Goal: Information Seeking & Learning: Understand process/instructions

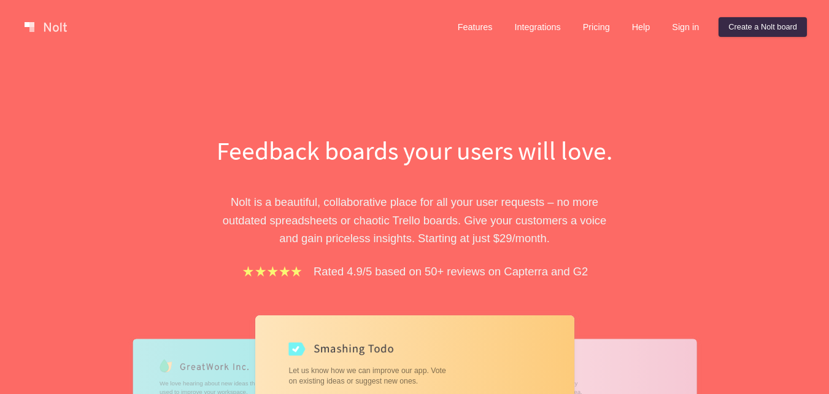
click at [777, 95] on div "Feedback boards your users will love. [PERSON_NAME] is a beautiful, collaborati…" at bounding box center [414, 351] width 829 height 594
click at [778, 37] on div "Features Integrations Pricing Help Sign in Create a [PERSON_NAME] board" at bounding box center [628, 27] width 364 height 25
click at [777, 37] on div "Features Integrations Pricing Help Sign in Create a [PERSON_NAME] board" at bounding box center [628, 27] width 364 height 25
click at [772, 20] on link "Create a Nolt board" at bounding box center [763, 27] width 88 height 20
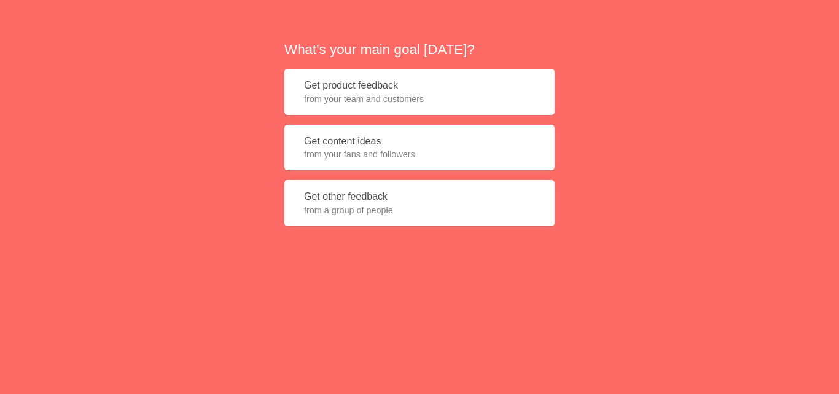
click at [467, 147] on button "Get content ideas from your fans and followers" at bounding box center [419, 148] width 270 height 46
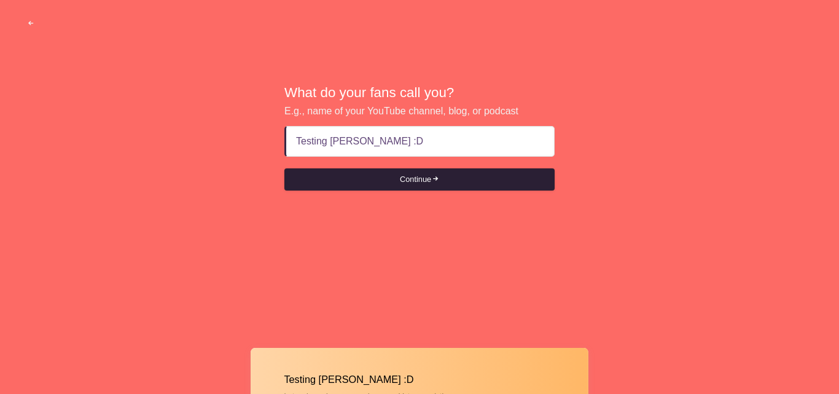
click at [381, 181] on button "Continue" at bounding box center [419, 179] width 270 height 22
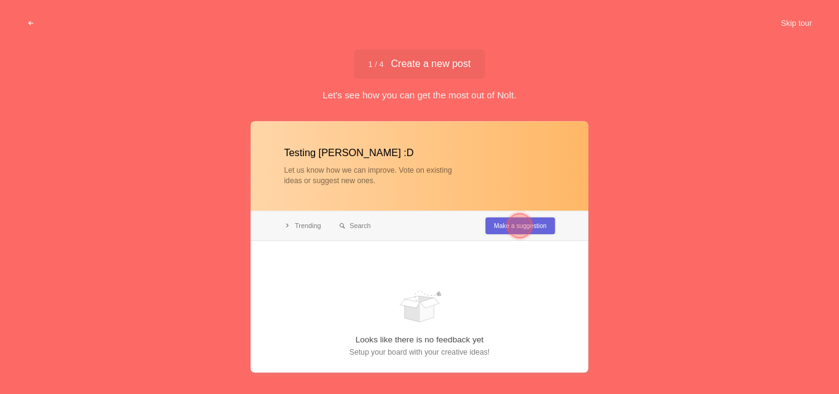
type input "Testing [PERSON_NAME] :D"
click at [295, 225] on div at bounding box center [420, 246] width 338 height 251
click at [316, 224] on div at bounding box center [420, 246] width 338 height 251
click at [508, 226] on div at bounding box center [519, 225] width 25 height 25
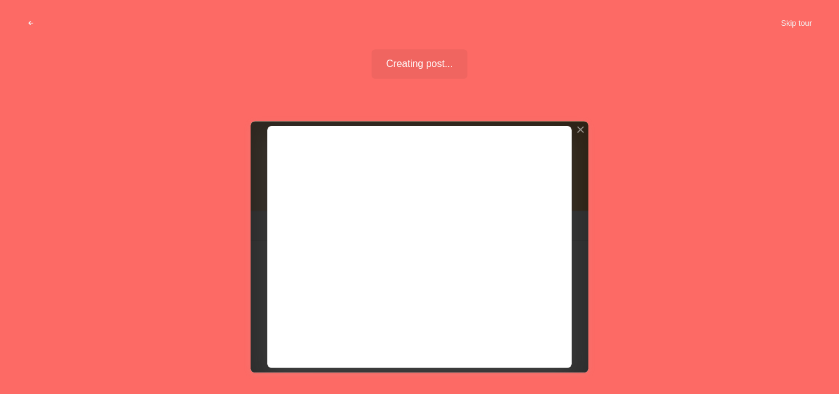
click at [430, 68] on span "Creating post..." at bounding box center [419, 64] width 67 height 10
click at [572, 68] on div "Creating post... Well done!" at bounding box center [419, 75] width 839 height 52
drag, startPoint x: 529, startPoint y: 80, endPoint x: 521, endPoint y: 78, distance: 8.4
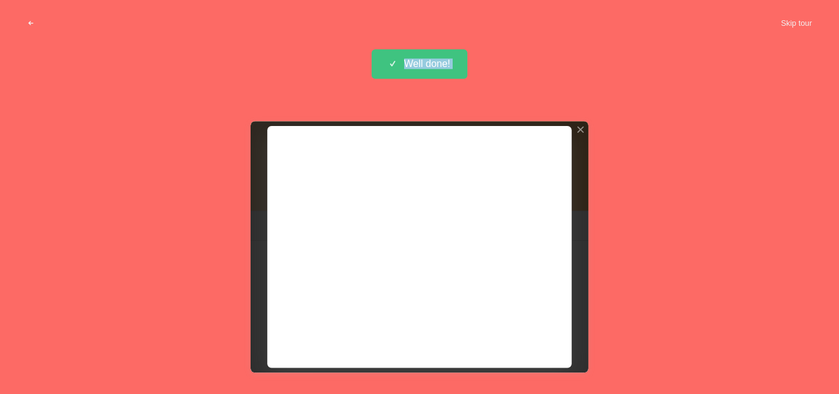
click at [527, 80] on div "Creating post... Well done!" at bounding box center [419, 75] width 839 height 52
click at [450, 60] on span "Creating post..." at bounding box center [419, 64] width 67 height 10
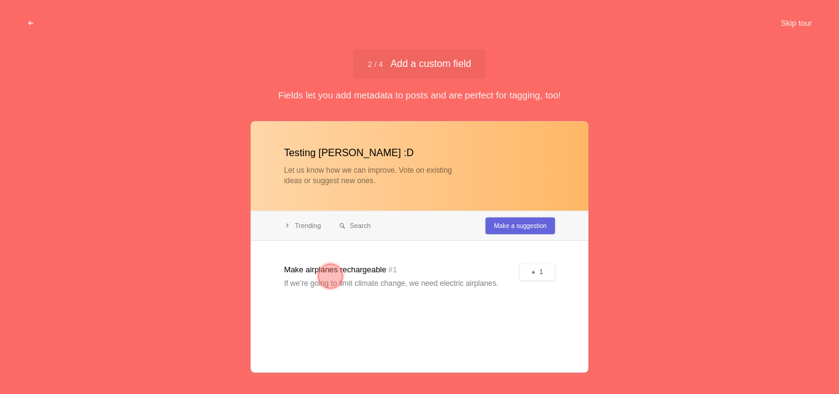
click at [621, 79] on div "2 / 4 Add a custom field Add a custom field Fields let you add metadata to post…" at bounding box center [419, 75] width 839 height 52
click at [524, 91] on div "Fields let you add metadata to posts and are perfect for tagging, too!" at bounding box center [419, 94] width 839 height 13
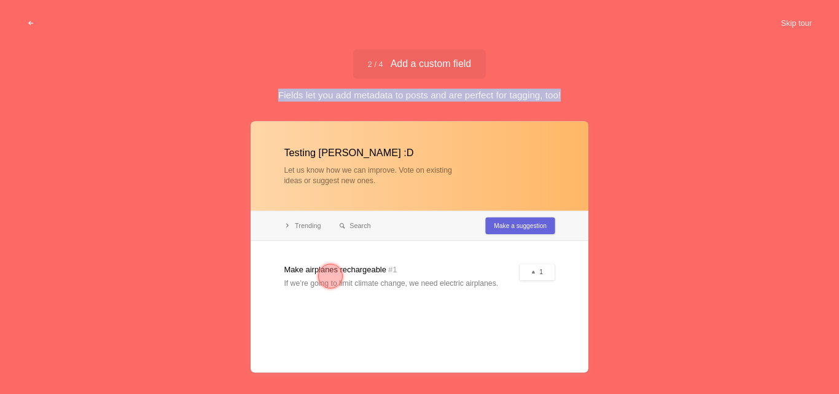
click at [524, 91] on div "Fields let you add metadata to posts and are perfect for tagging, too!" at bounding box center [419, 94] width 839 height 13
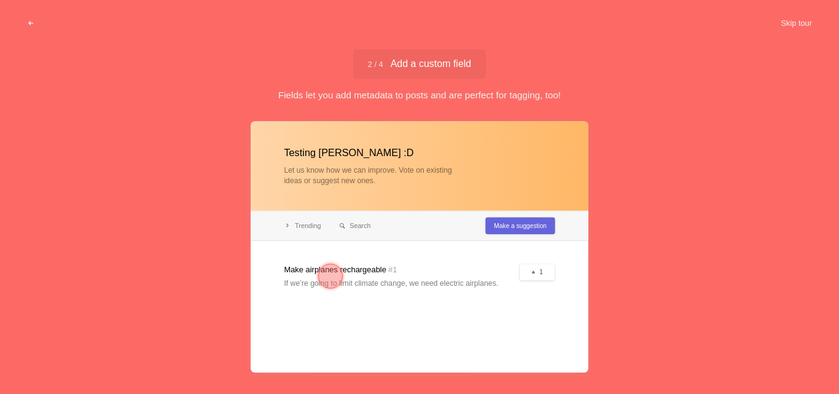
click at [527, 87] on div "2 / 4 Add a custom field Add a custom field Fields let you add metadata to post…" at bounding box center [419, 75] width 839 height 52
click at [799, 23] on button "Skip tour" at bounding box center [796, 23] width 61 height 22
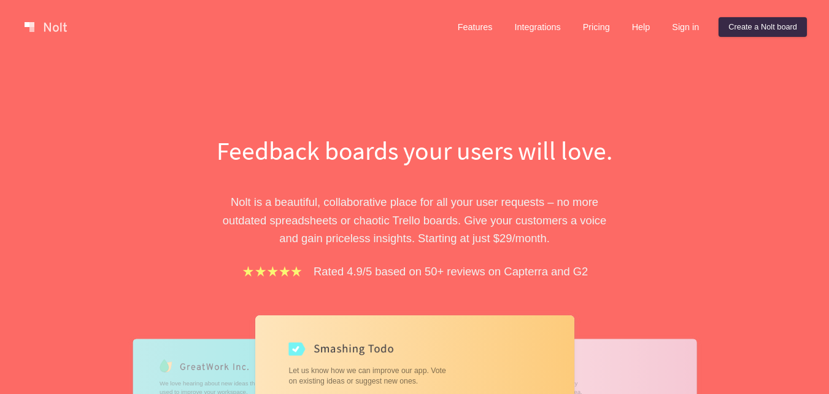
click at [820, 134] on div "Feedback boards your users will love. [PERSON_NAME] is a beautiful, collaborati…" at bounding box center [414, 351] width 829 height 594
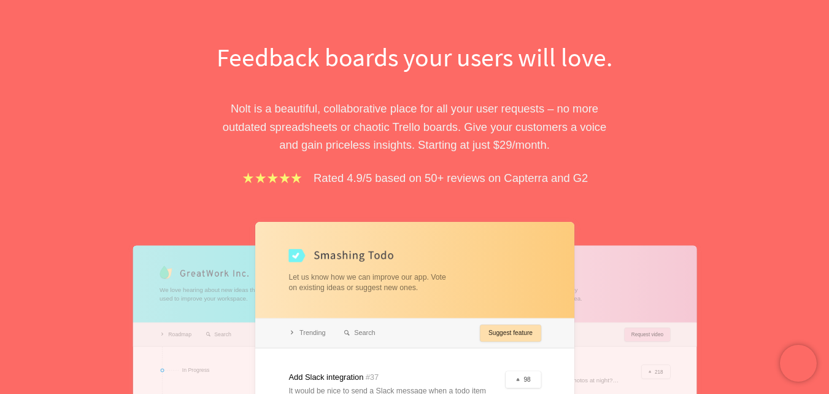
scroll to position [123, 0]
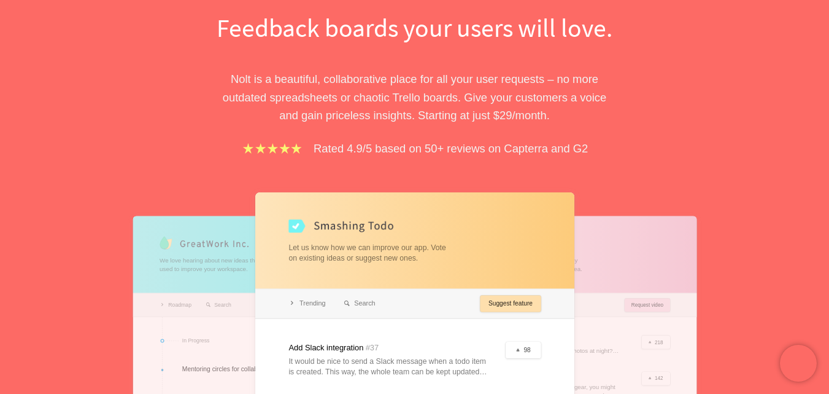
click at [480, 143] on p "Rated 4.9/5 based on 50+ reviews on Capterra and G2" at bounding box center [451, 148] width 274 height 18
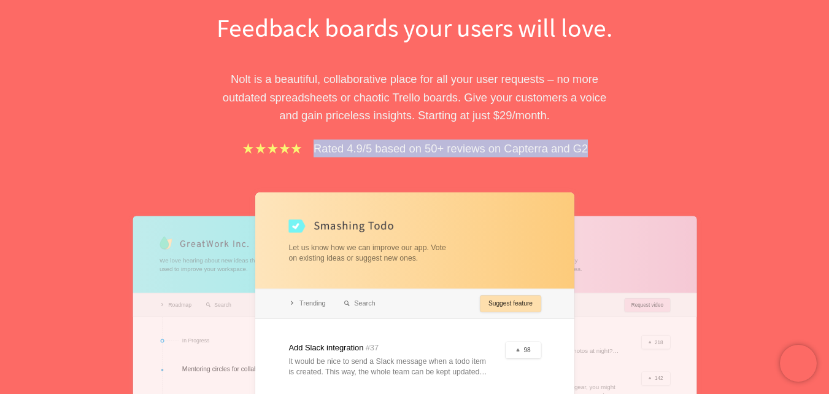
drag, startPoint x: 480, startPoint y: 143, endPoint x: 489, endPoint y: 137, distance: 11.1
click at [480, 142] on p "Rated 4.9/5 based on 50+ reviews on Capterra and G2" at bounding box center [451, 148] width 274 height 18
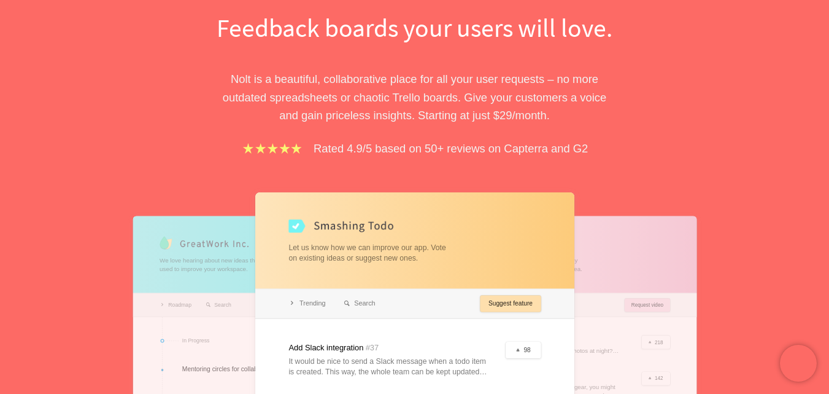
click at [544, 114] on p "Nolt is a beautiful, collaborative place for all your user requests – no more o…" at bounding box center [415, 97] width 424 height 54
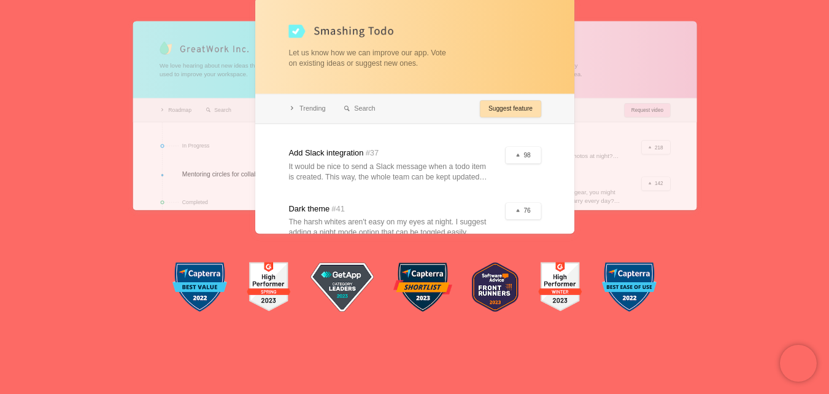
scroll to position [737, 0]
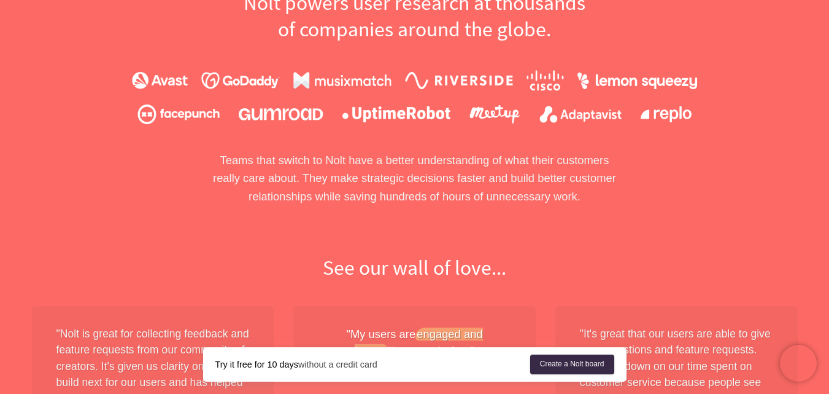
click at [506, 179] on p "Teams that switch to Nolt have a better understanding of what their customers r…" at bounding box center [415, 178] width 424 height 54
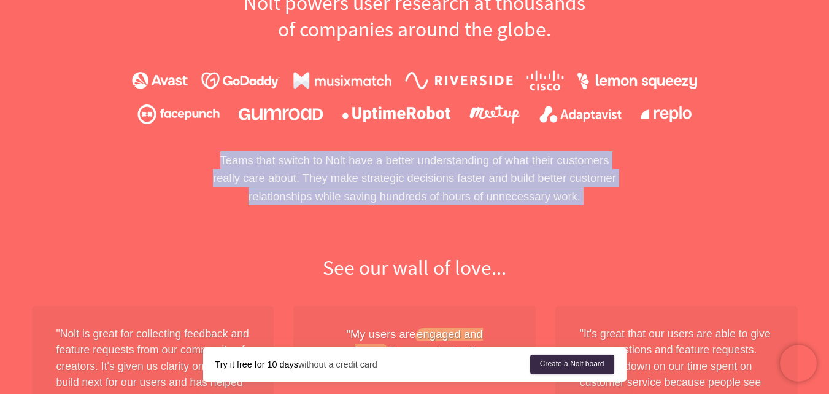
click at [506, 179] on p "Teams that switch to Nolt have a better understanding of what their customers r…" at bounding box center [415, 178] width 424 height 54
click at [494, 172] on p "Teams that switch to Nolt have a better understanding of what their customers r…" at bounding box center [415, 178] width 424 height 54
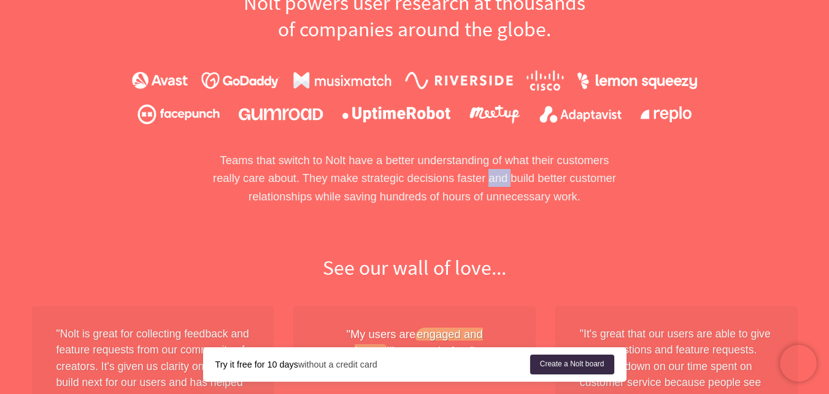
click at [494, 172] on p "Teams that switch to Nolt have a better understanding of what their customers r…" at bounding box center [415, 178] width 424 height 54
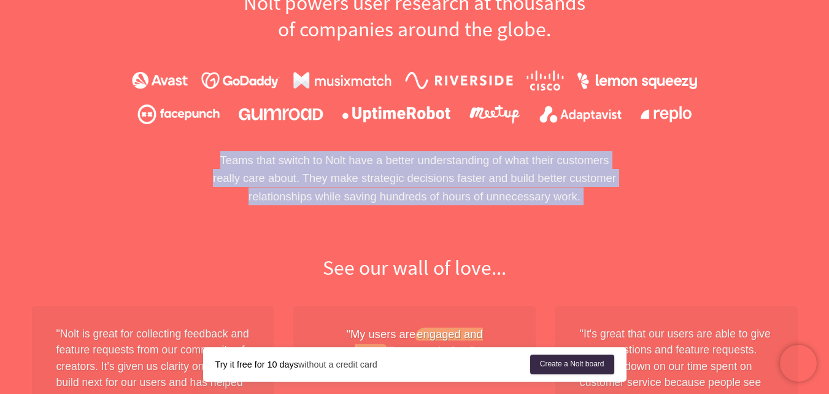
click at [494, 172] on p "Teams that switch to Nolt have a better understanding of what their customers r…" at bounding box center [415, 178] width 424 height 54
click at [535, 195] on p "Teams that switch to Nolt have a better understanding of what their customers r…" at bounding box center [415, 178] width 424 height 54
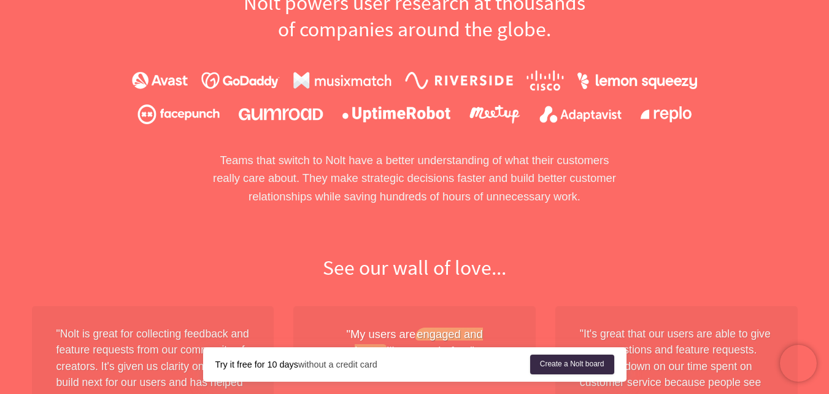
click at [532, 190] on p "Teams that switch to Nolt have a better understanding of what their customers r…" at bounding box center [415, 178] width 424 height 54
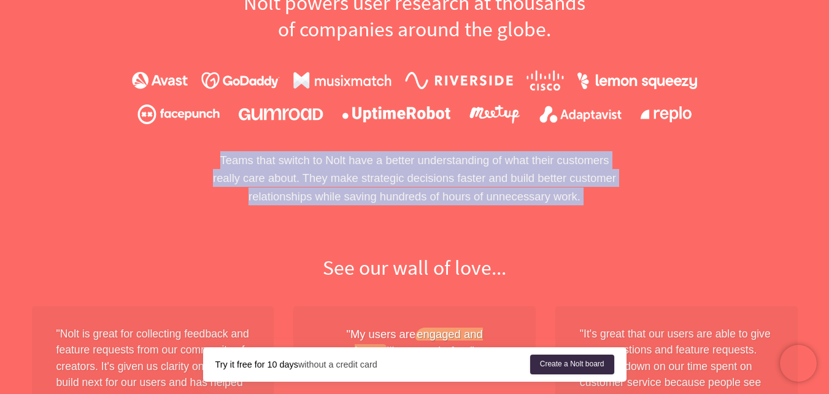
click at [532, 190] on p "Teams that switch to Nolt have a better understanding of what their customers r…" at bounding box center [415, 178] width 424 height 54
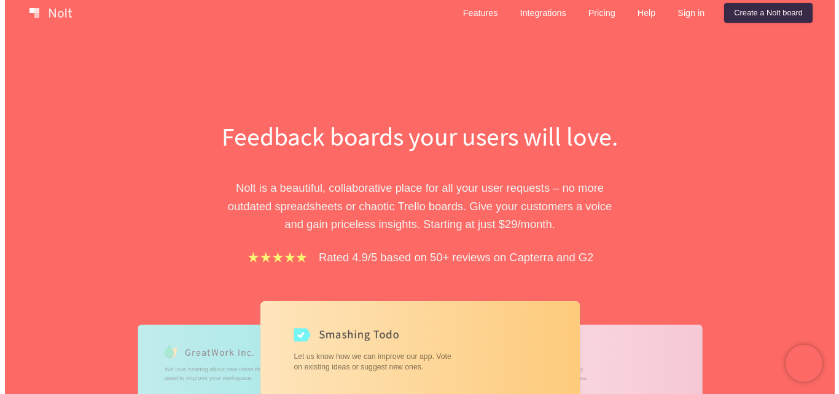
scroll to position [0, 0]
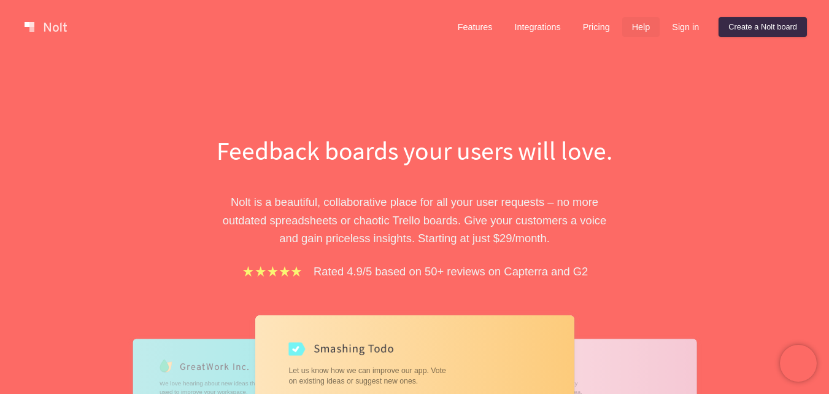
click at [656, 28] on link "Help" at bounding box center [642, 27] width 38 height 20
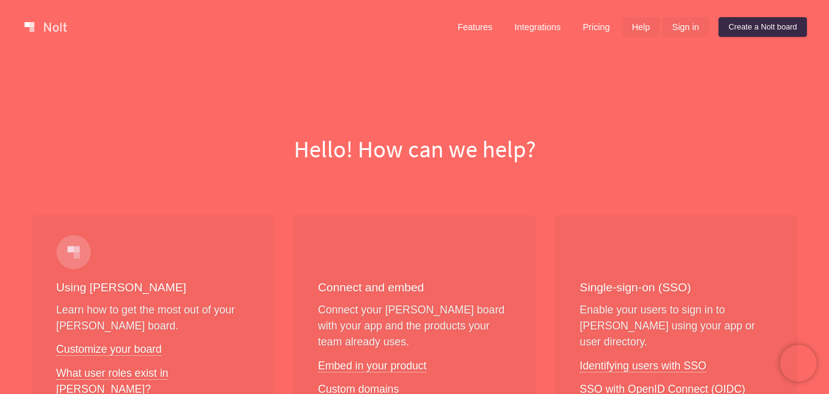
click at [676, 23] on link "Sign in" at bounding box center [685, 27] width 47 height 20
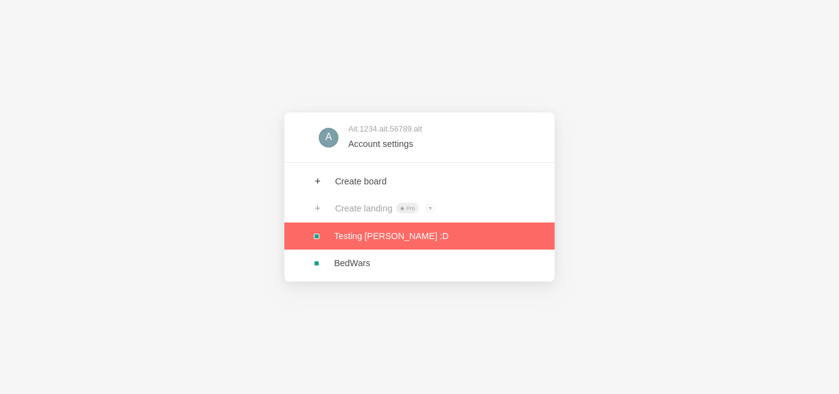
click at [377, 236] on link at bounding box center [419, 235] width 270 height 27
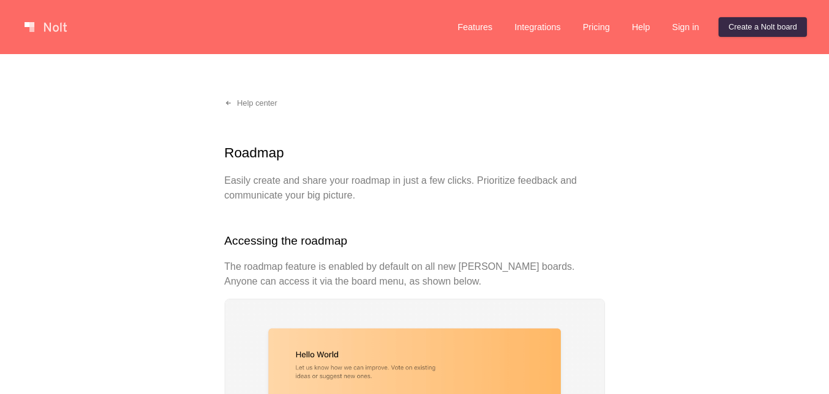
click at [440, 241] on h2 "Accessing the roadmap" at bounding box center [415, 241] width 381 height 18
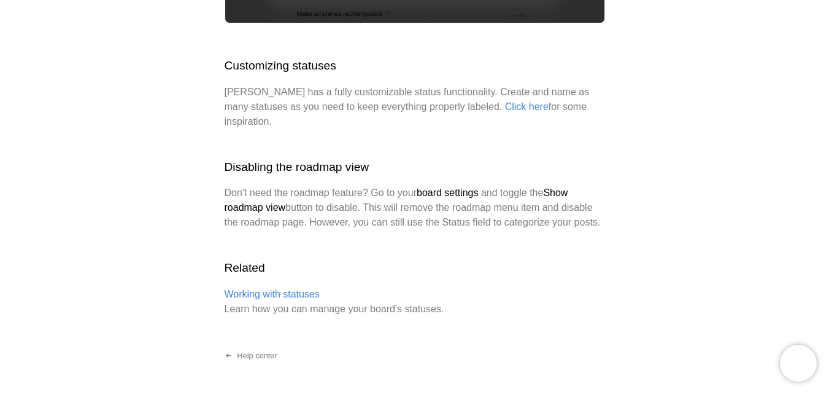
scroll to position [2092, 0]
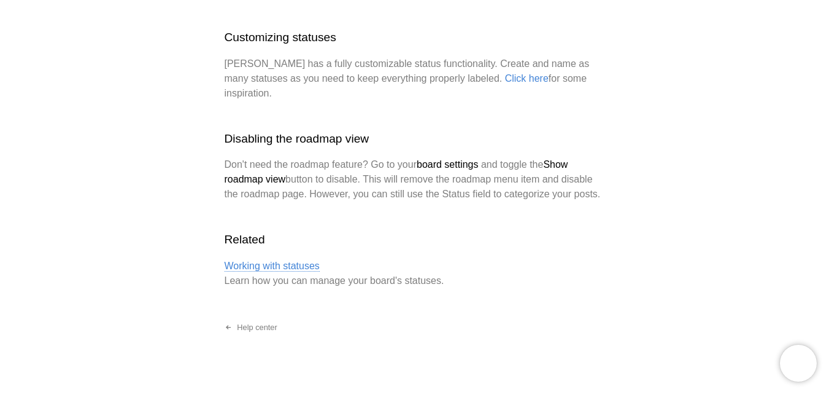
click at [278, 260] on link "Working with statuses" at bounding box center [272, 265] width 95 height 11
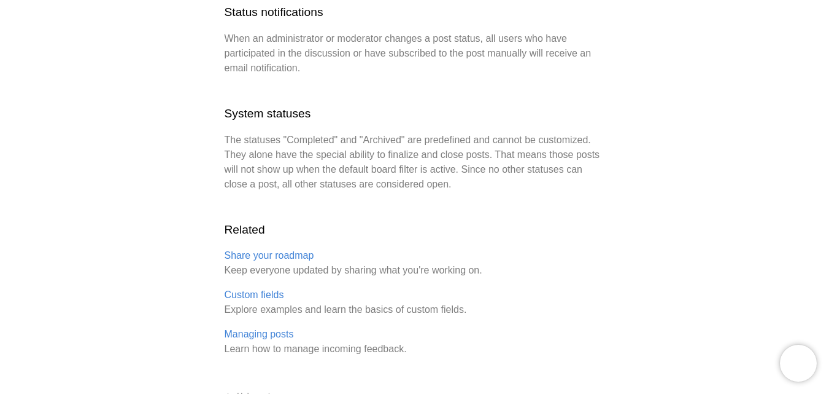
scroll to position [2863, 0]
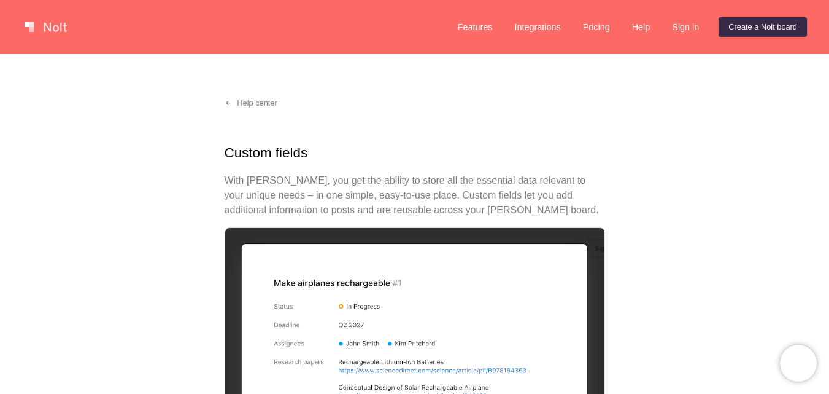
click at [449, 182] on p "With Nolt, you get the ability to store all the essential data relevant to your…" at bounding box center [415, 195] width 381 height 44
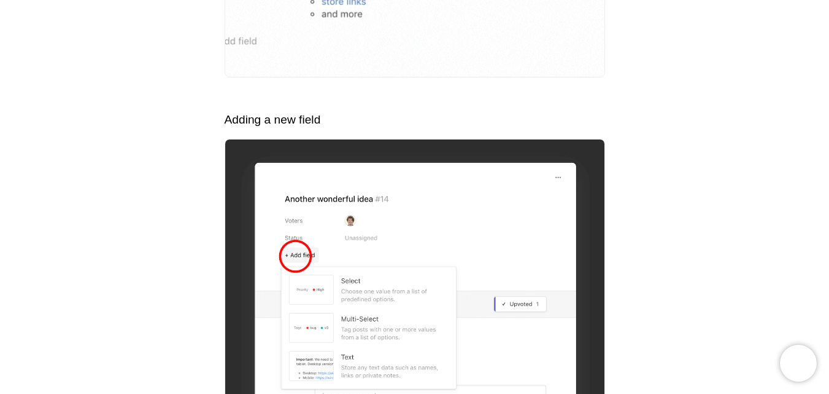
scroll to position [2088, 0]
